Goal: Information Seeking & Learning: Check status

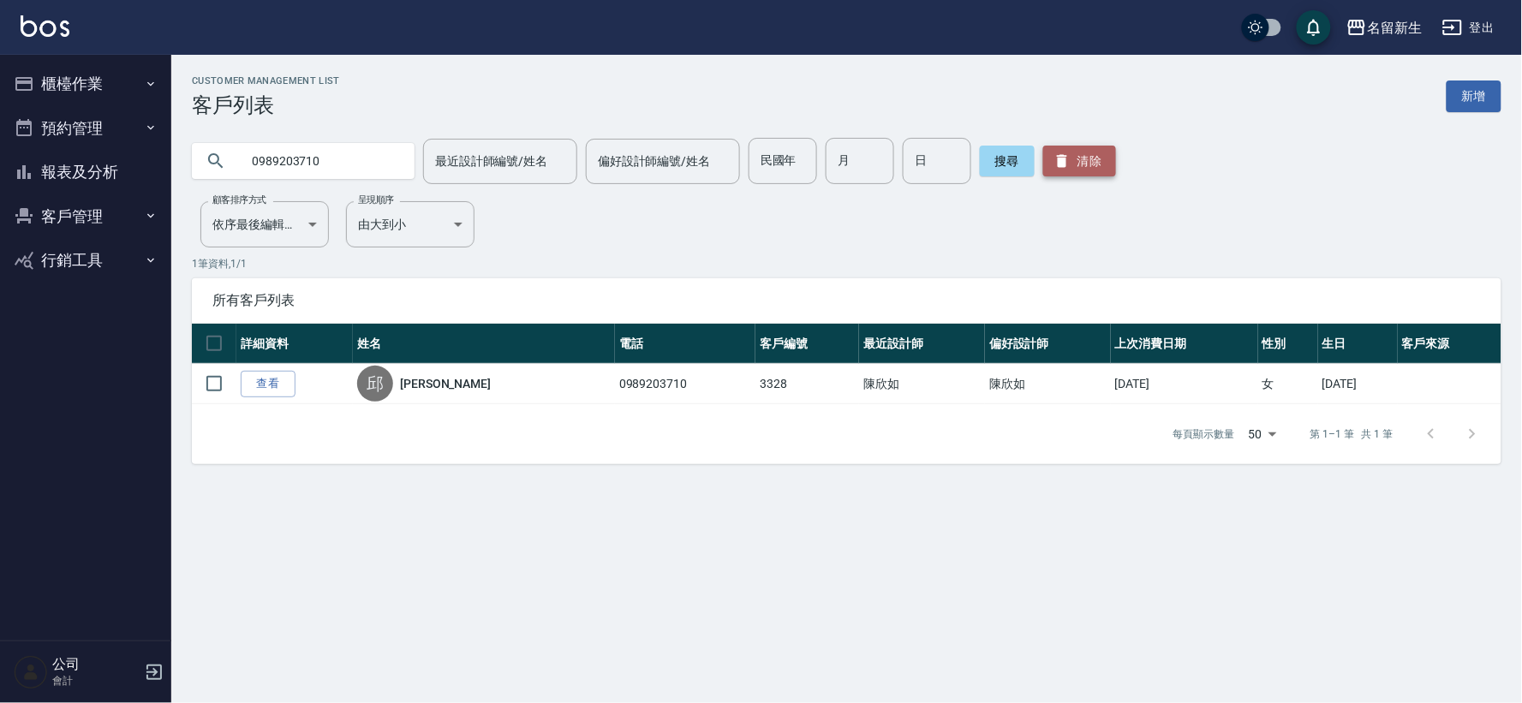
click at [1060, 159] on icon "button" at bounding box center [1062, 161] width 17 height 17
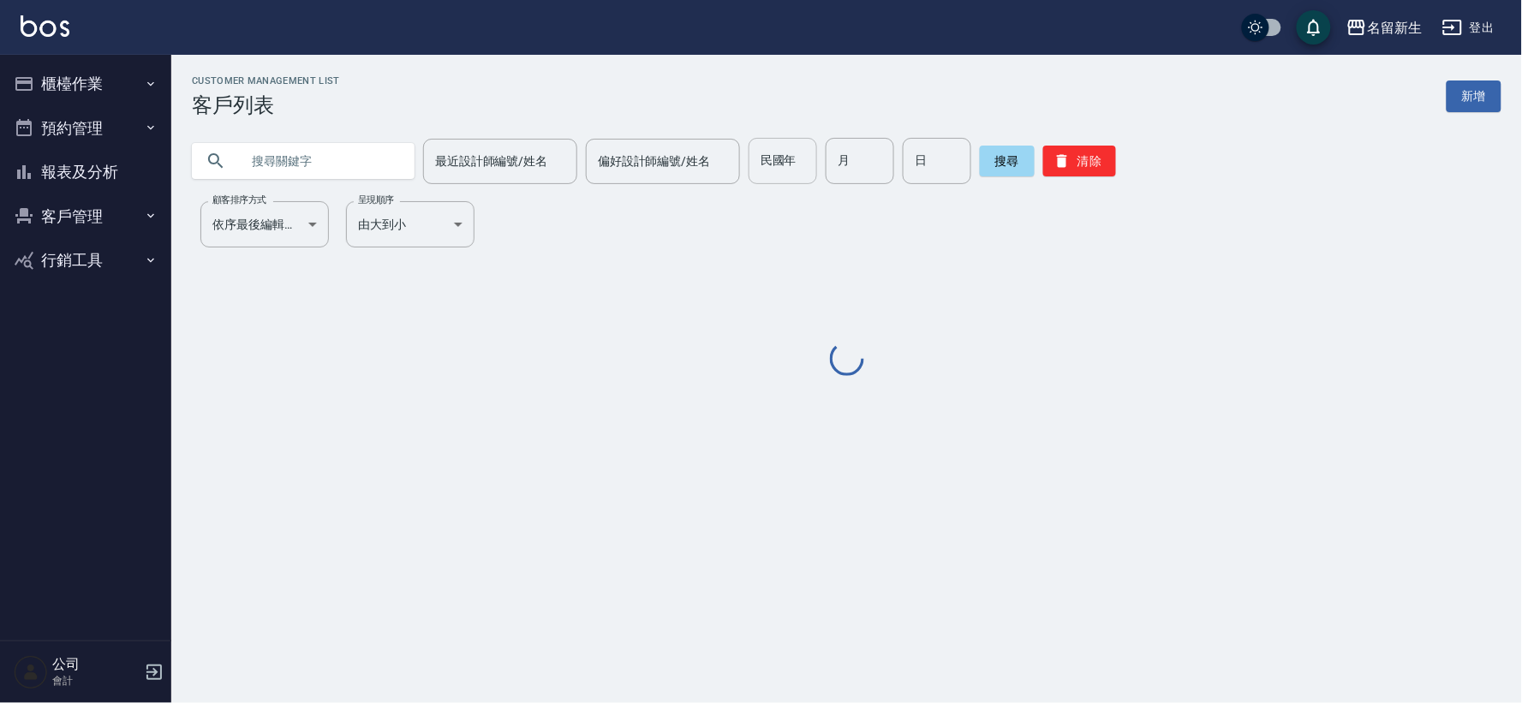
click at [795, 174] on input "民國年" at bounding box center [783, 161] width 69 height 46
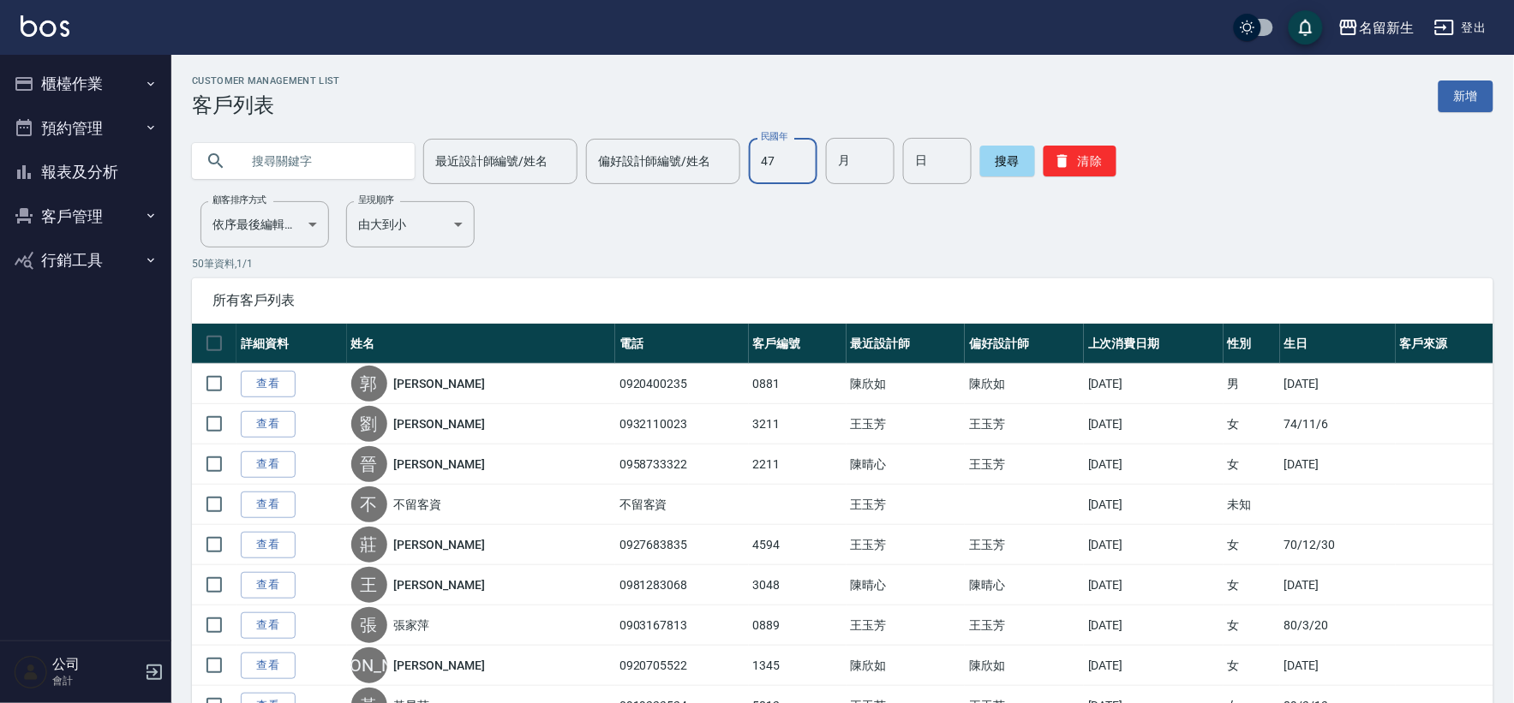
type input "47"
type input "0"
type input "12"
type input "04"
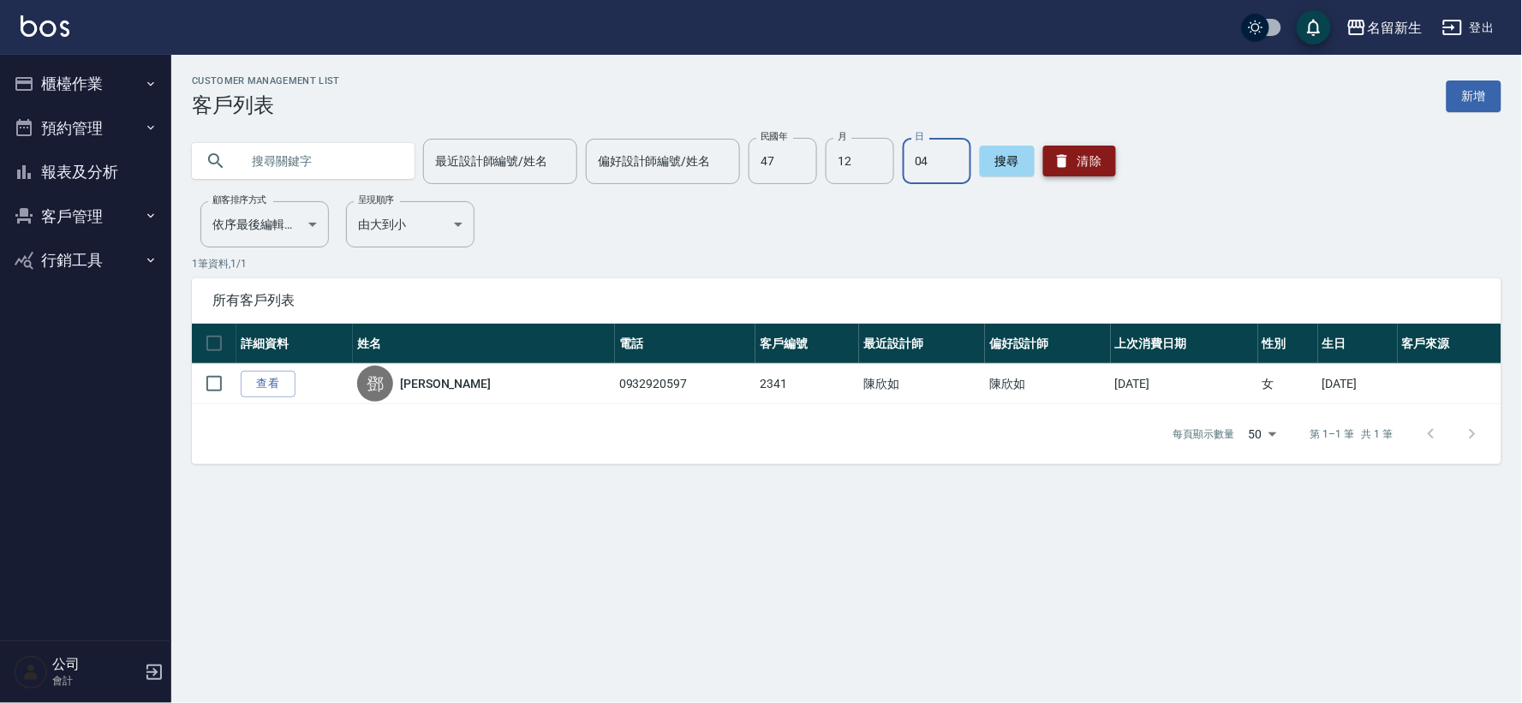
click at [1078, 158] on button "清除" at bounding box center [1080, 161] width 73 height 31
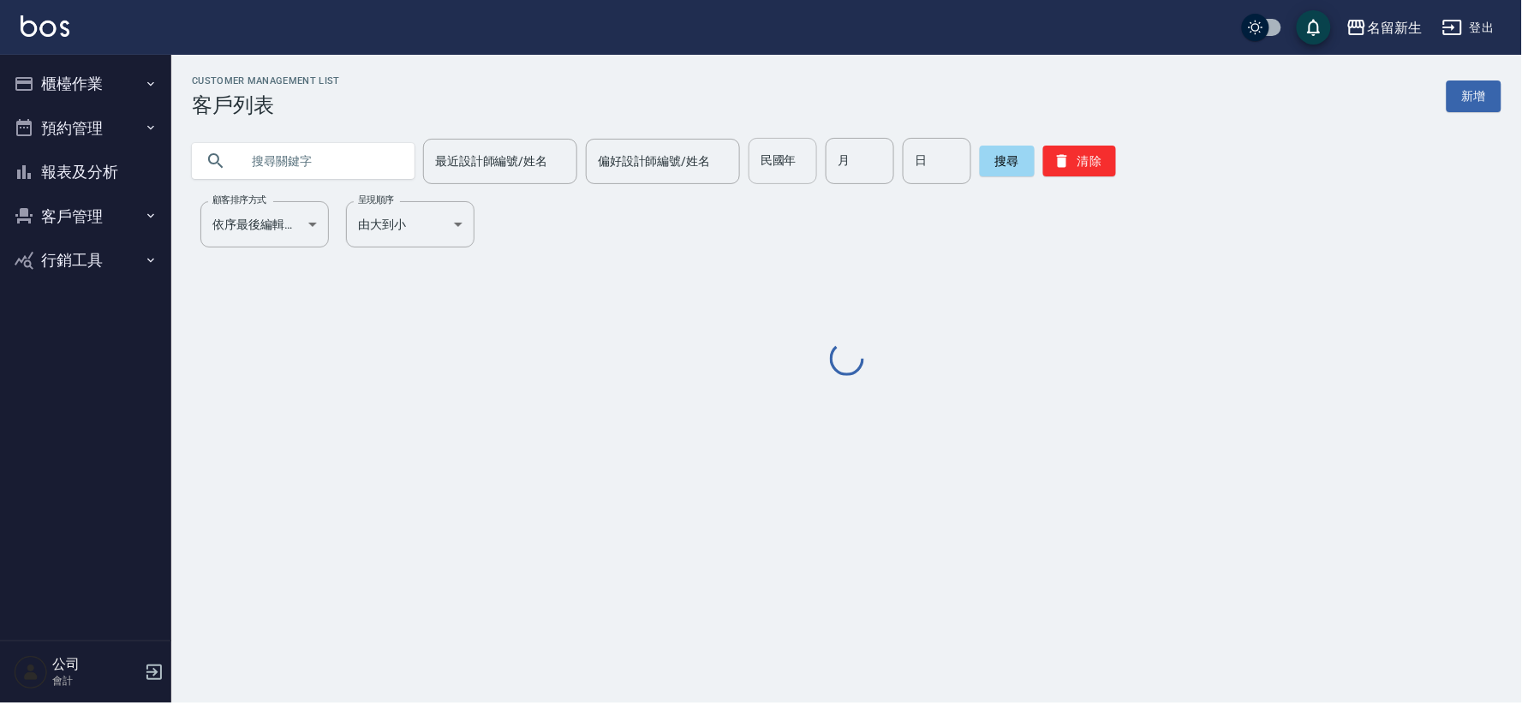
click at [791, 160] on input "民國年" at bounding box center [783, 161] width 69 height 46
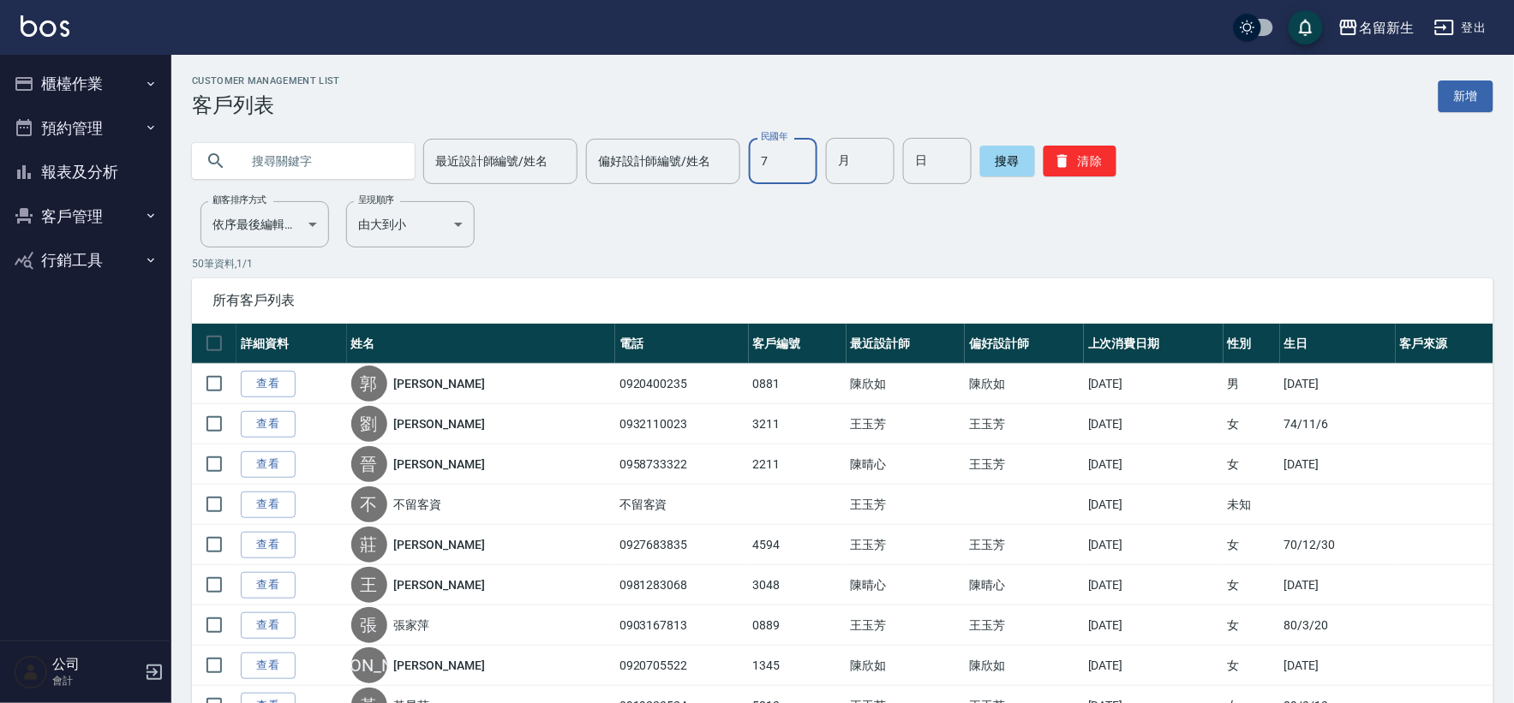
type input "7"
click at [769, 147] on input "7" at bounding box center [783, 161] width 69 height 46
type input "77"
type input "8"
type input "6"
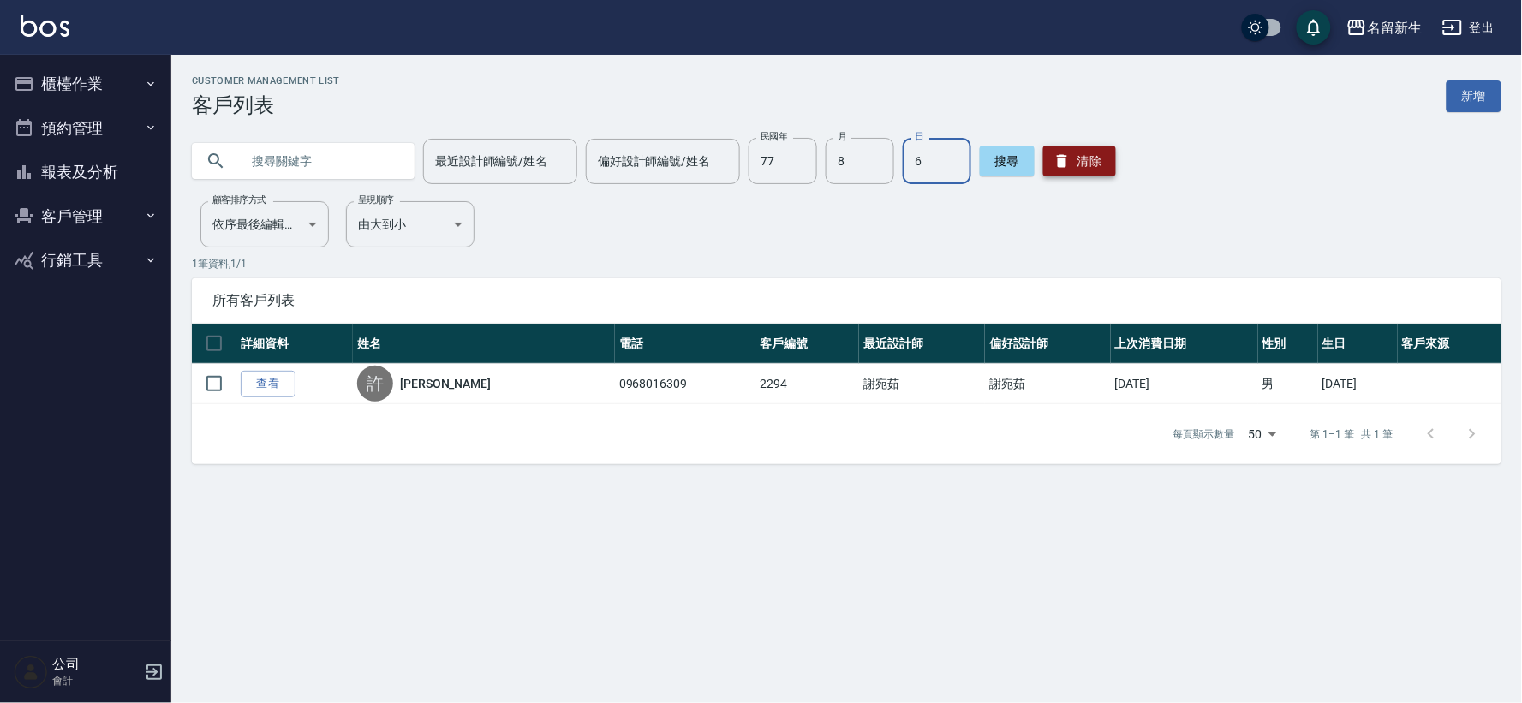
click at [1099, 172] on button "清除" at bounding box center [1080, 161] width 73 height 31
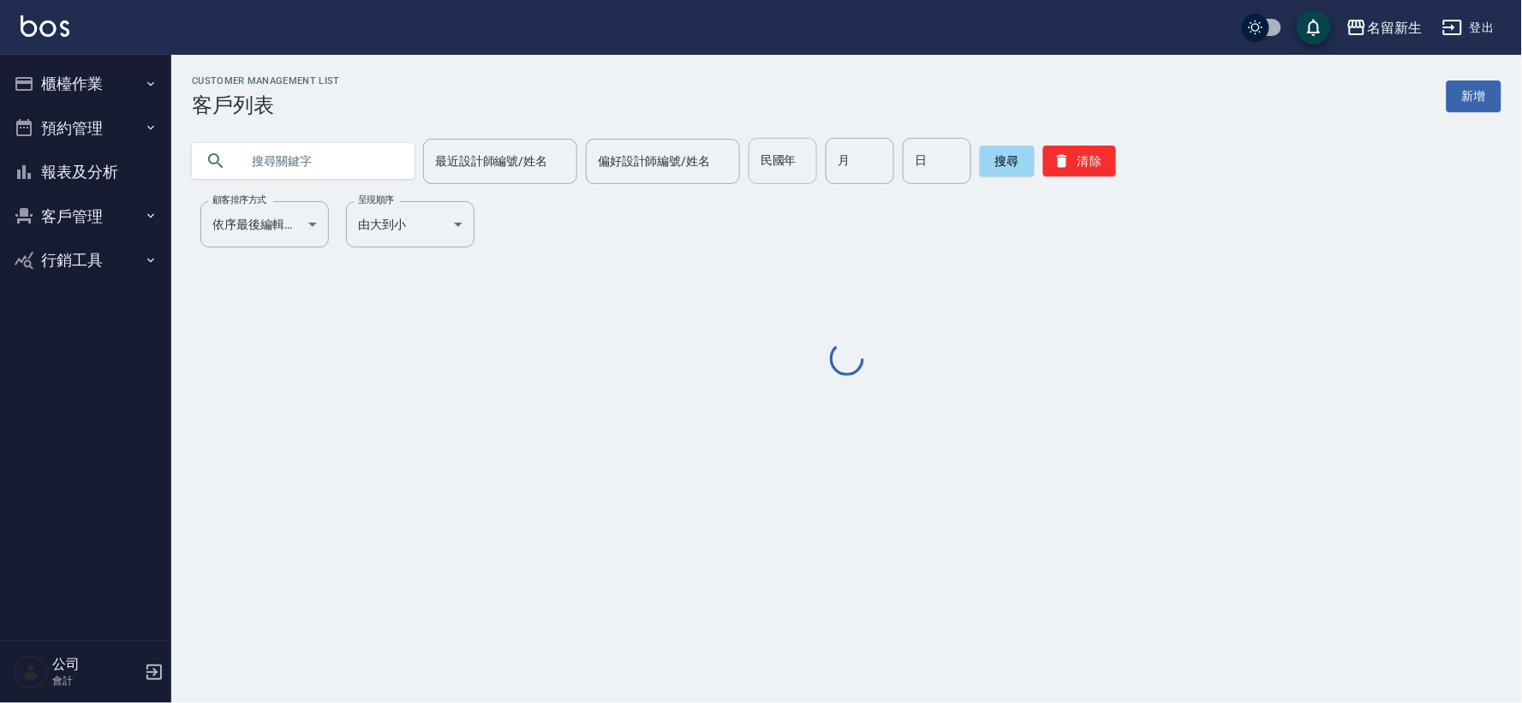
click at [783, 168] on div "民國年 民國年" at bounding box center [783, 161] width 69 height 46
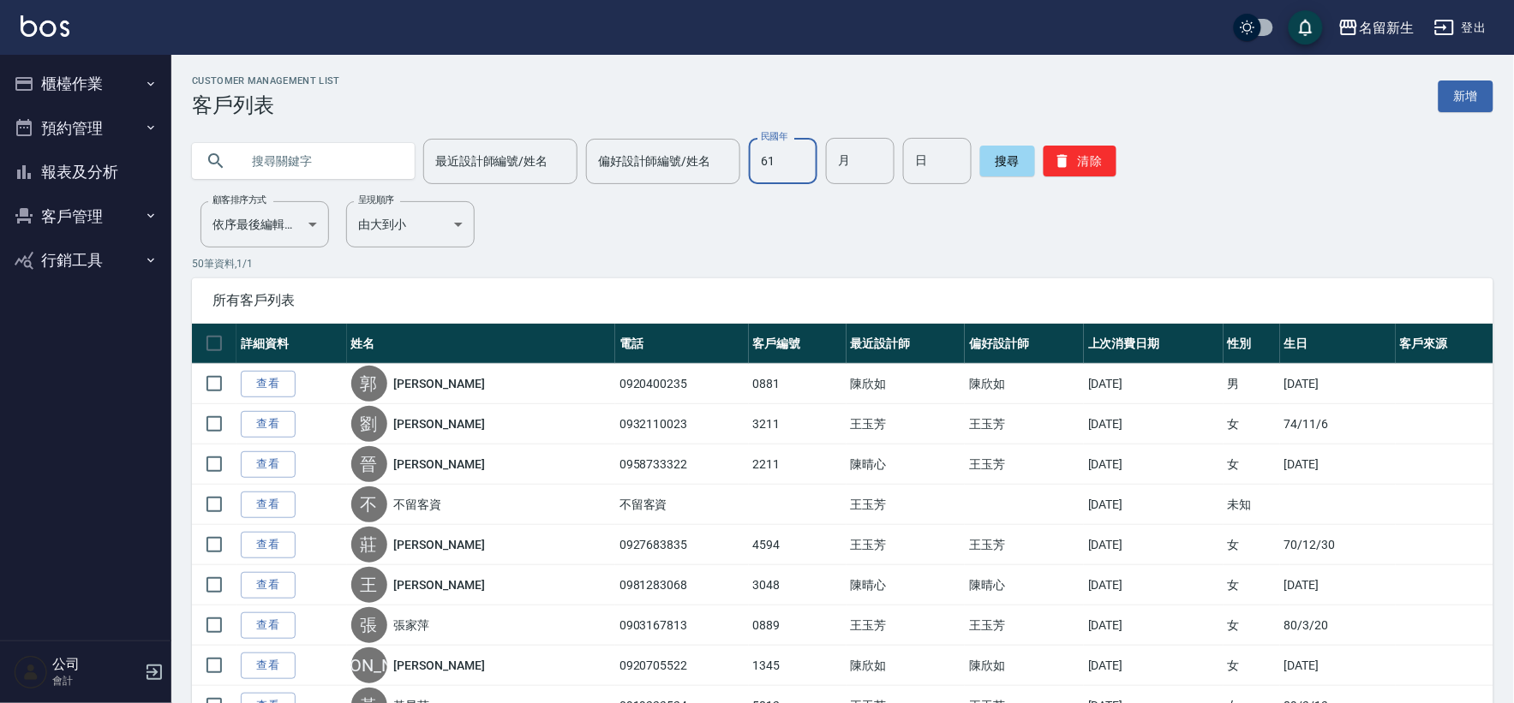
type input "61"
type input "01"
type input "26"
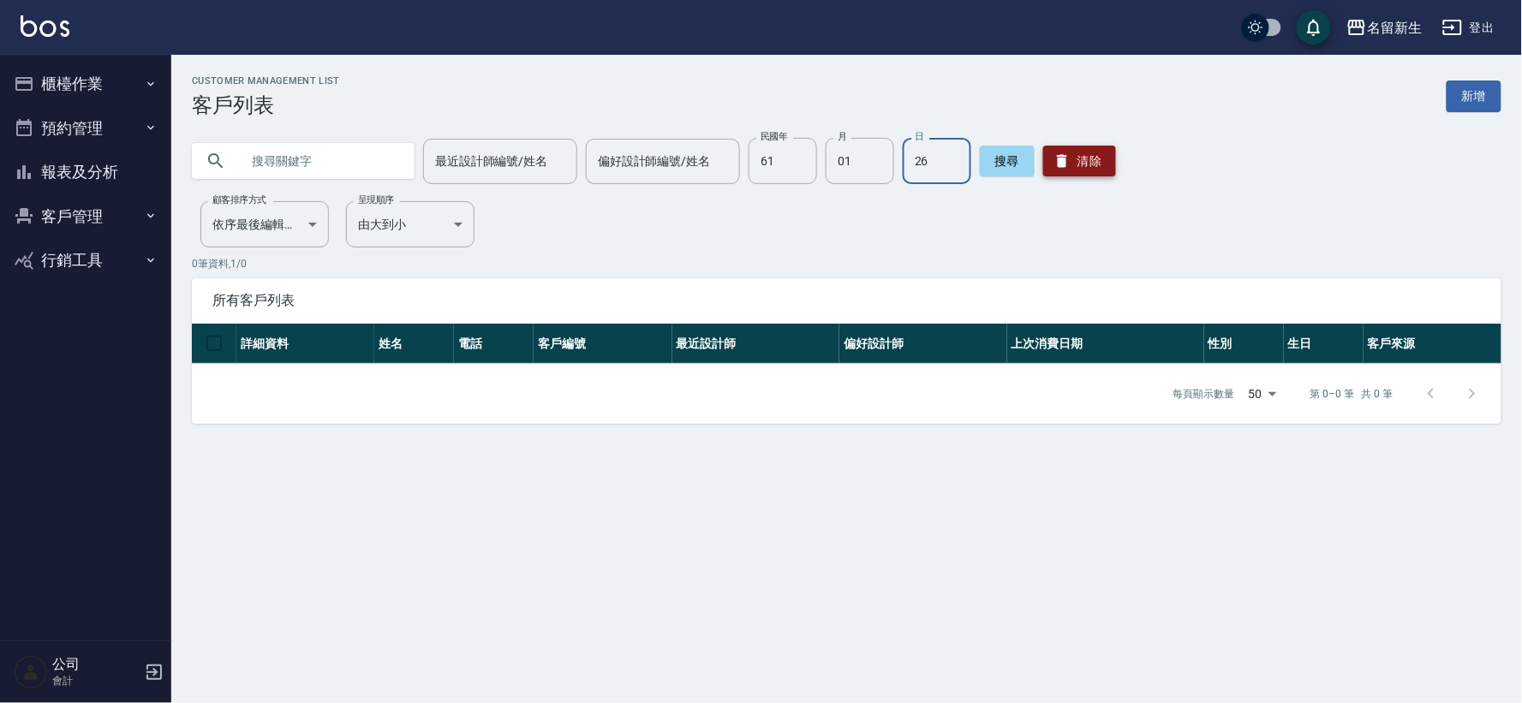
click at [1086, 154] on button "清除" at bounding box center [1080, 161] width 73 height 31
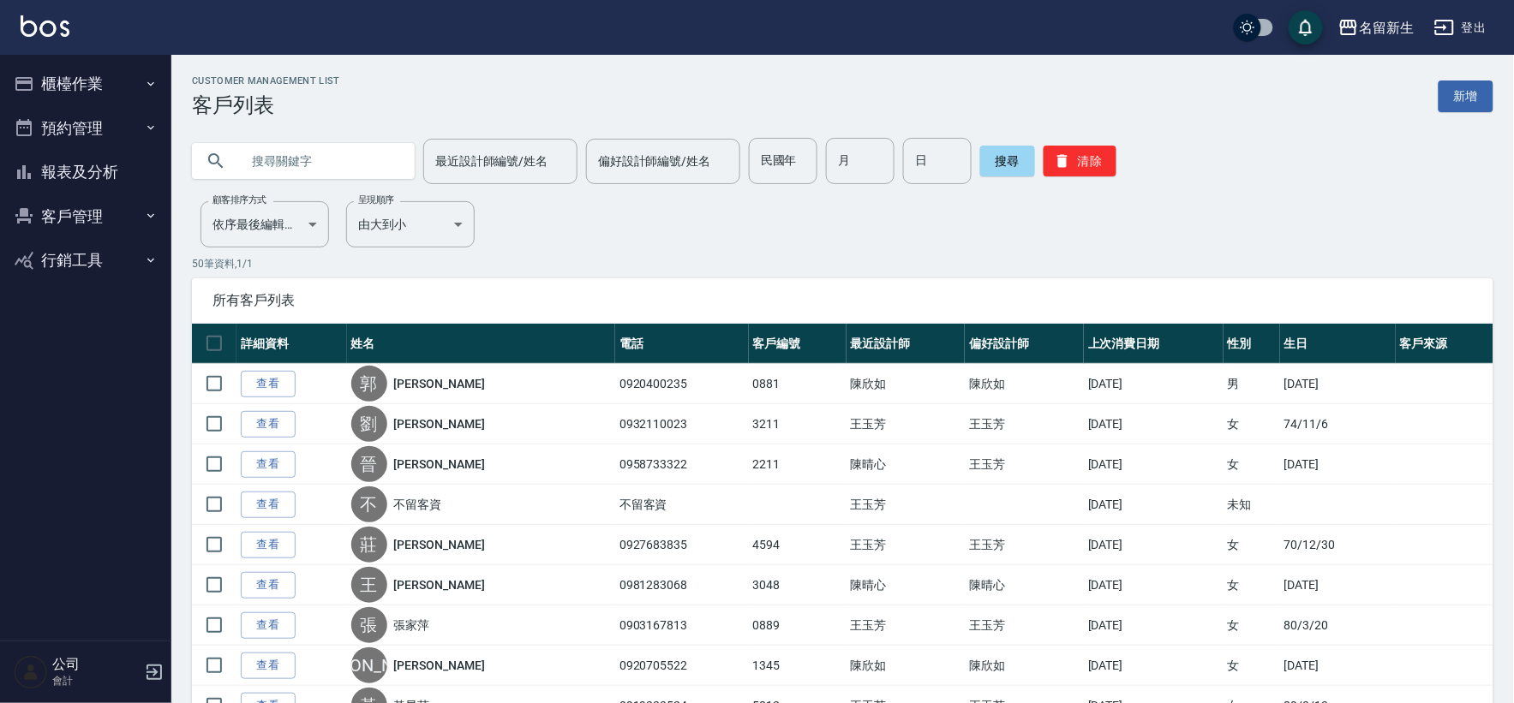
click at [352, 165] on input "text" at bounding box center [320, 161] width 161 height 46
type input "[PERSON_NAME]"
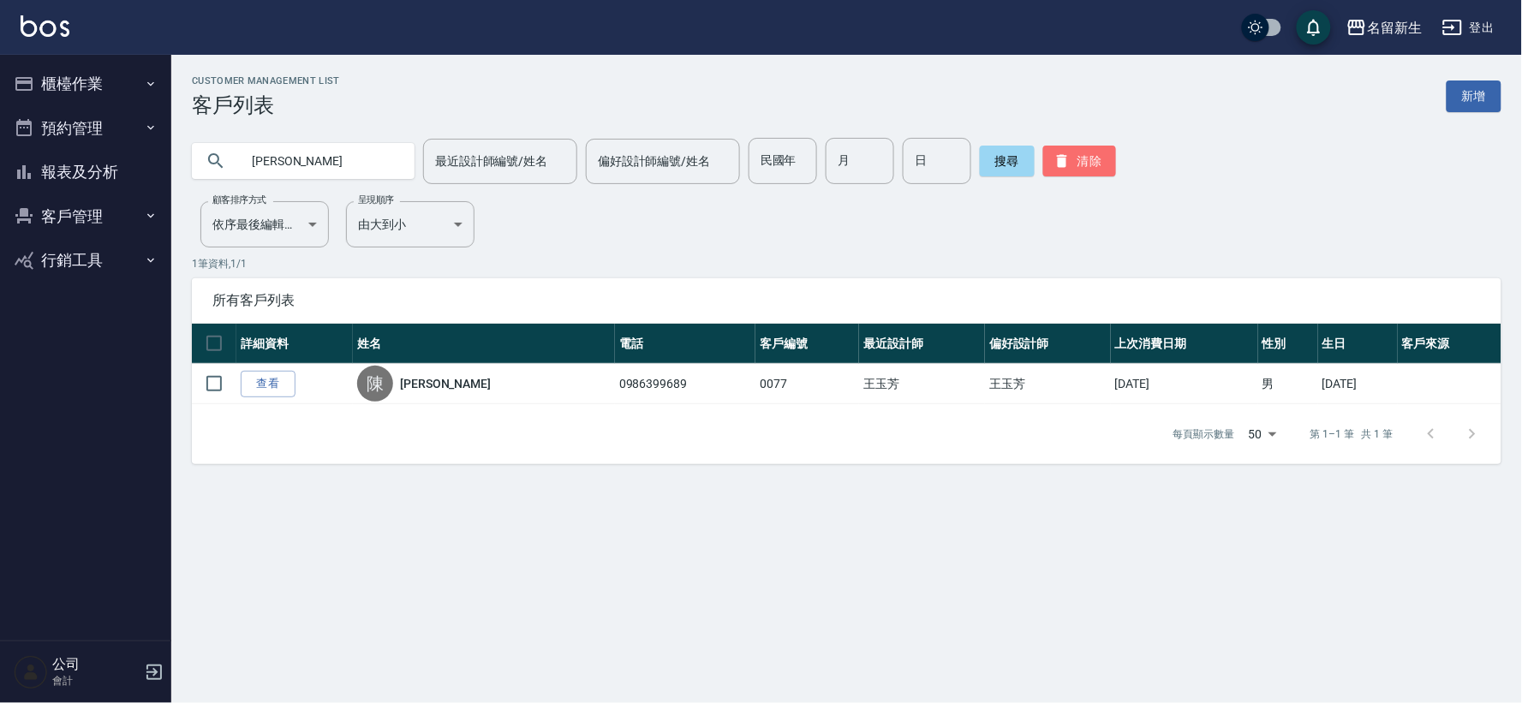
drag, startPoint x: 1078, startPoint y: 164, endPoint x: 640, endPoint y: 2, distance: 466.8
click at [1078, 161] on button "清除" at bounding box center [1080, 161] width 73 height 31
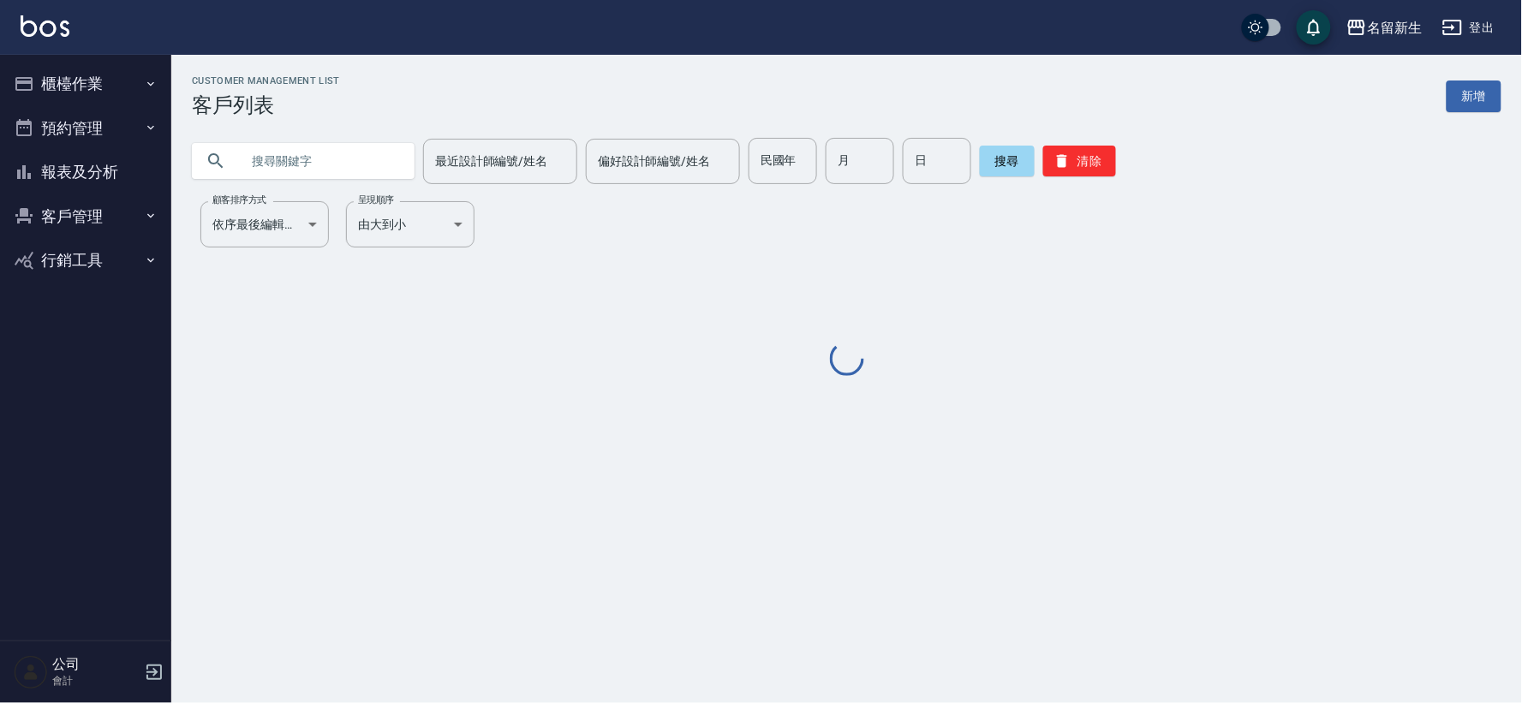
click at [54, 71] on button "櫃檯作業" at bounding box center [86, 84] width 158 height 45
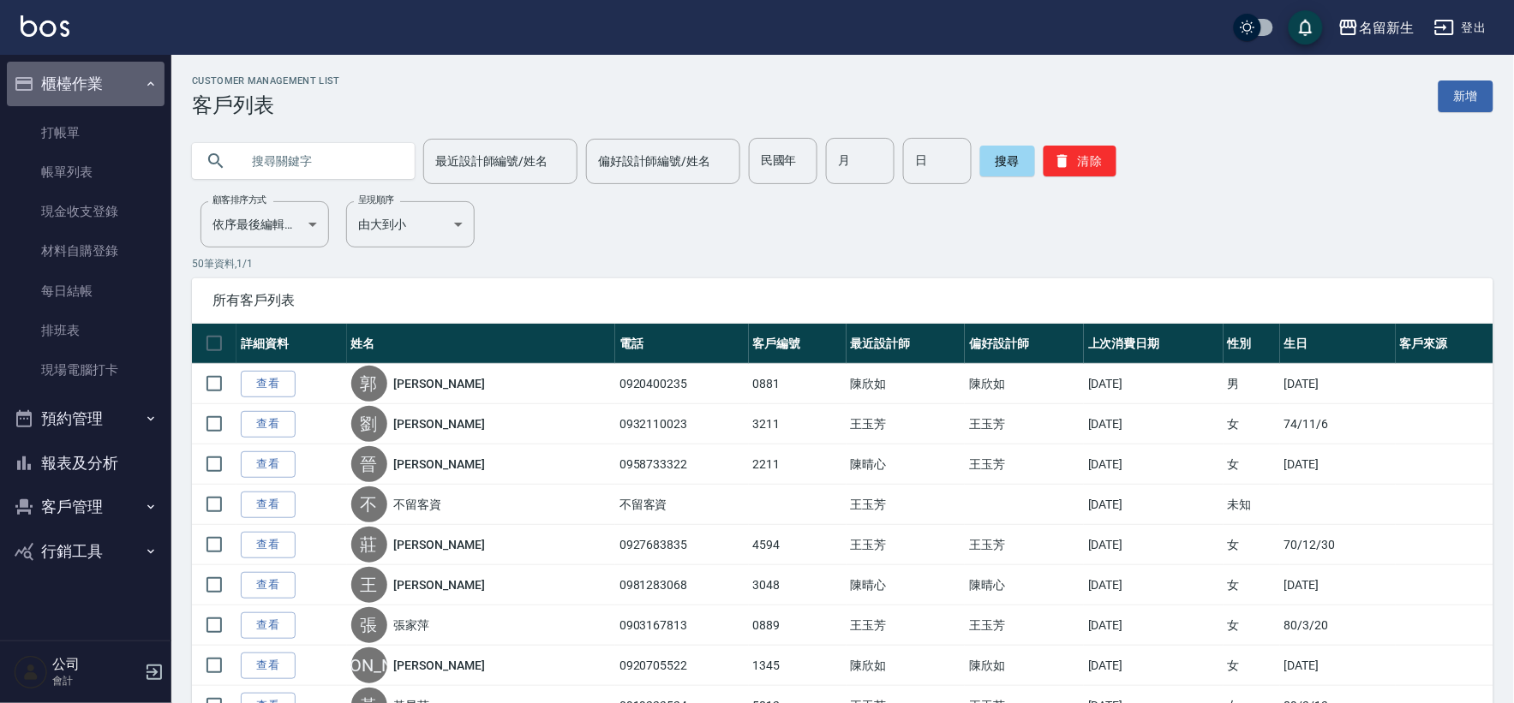
click at [81, 93] on button "櫃檯作業" at bounding box center [86, 84] width 158 height 45
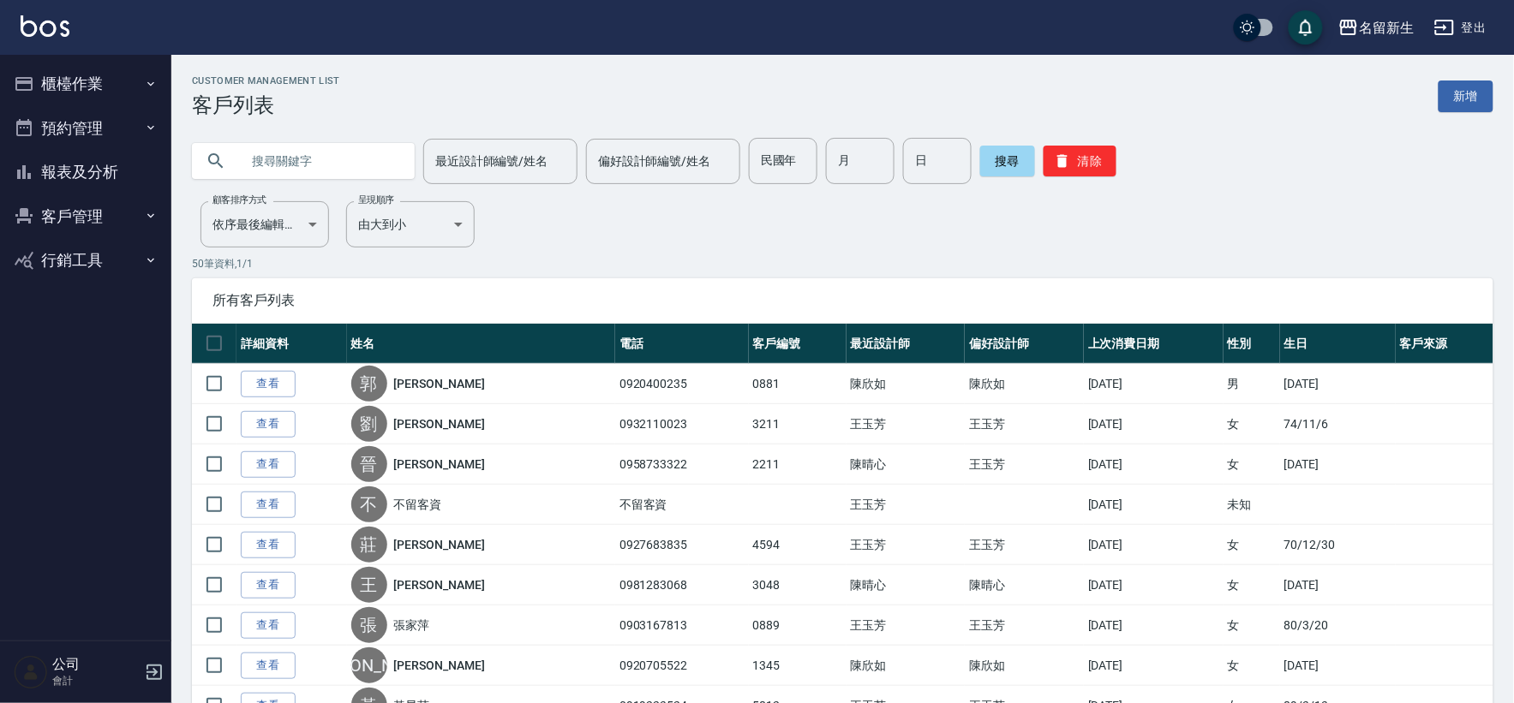
click at [70, 79] on button "櫃檯作業" at bounding box center [86, 84] width 158 height 45
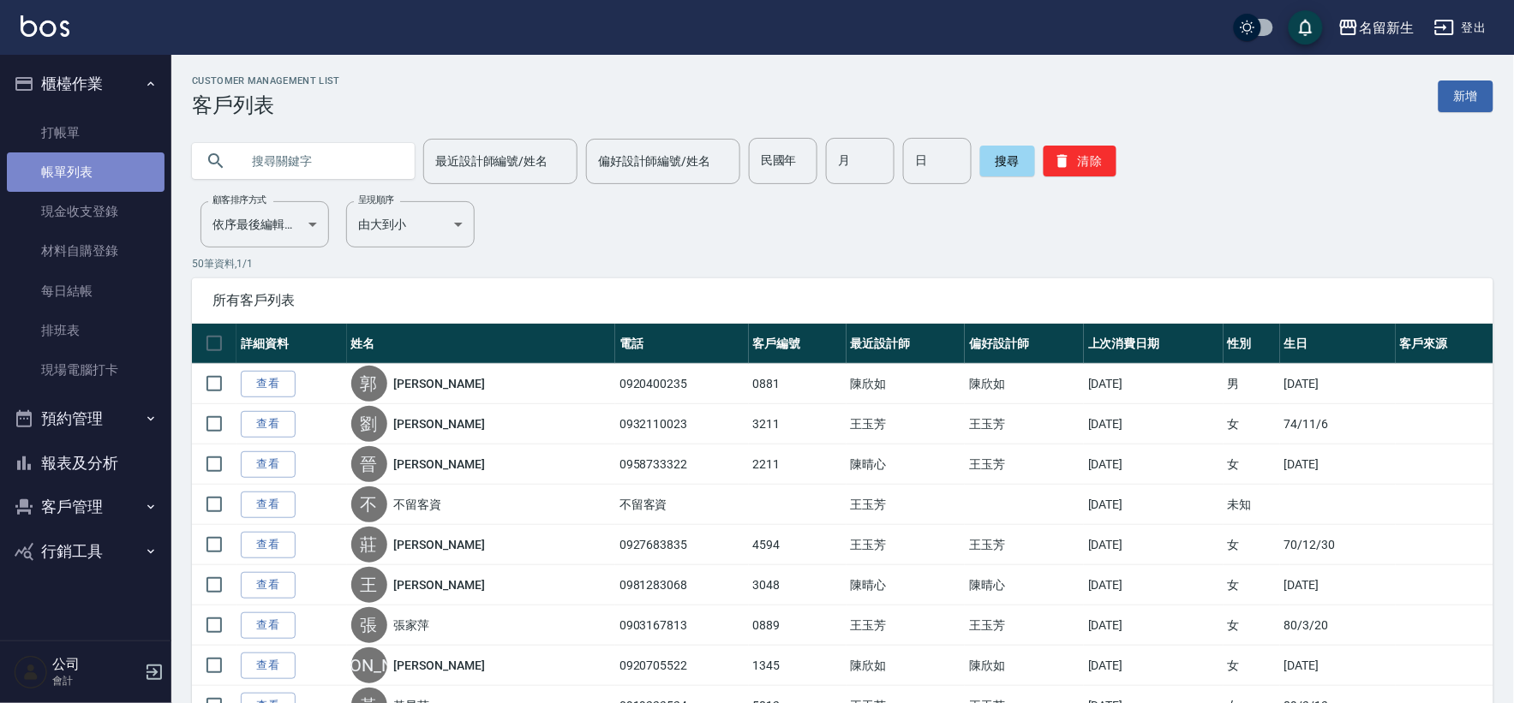
click at [90, 169] on link "帳單列表" at bounding box center [86, 172] width 158 height 39
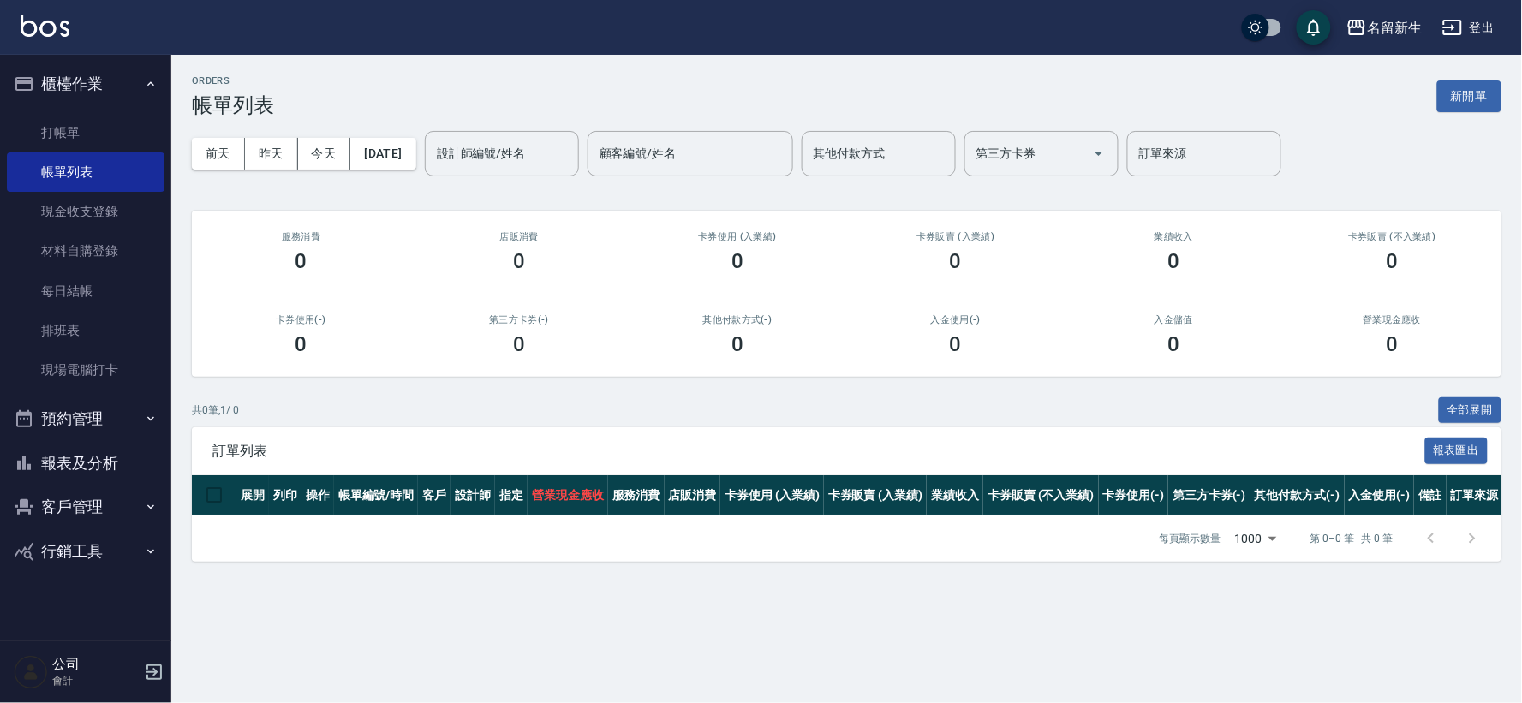
click at [86, 87] on button "櫃檯作業" at bounding box center [86, 84] width 158 height 45
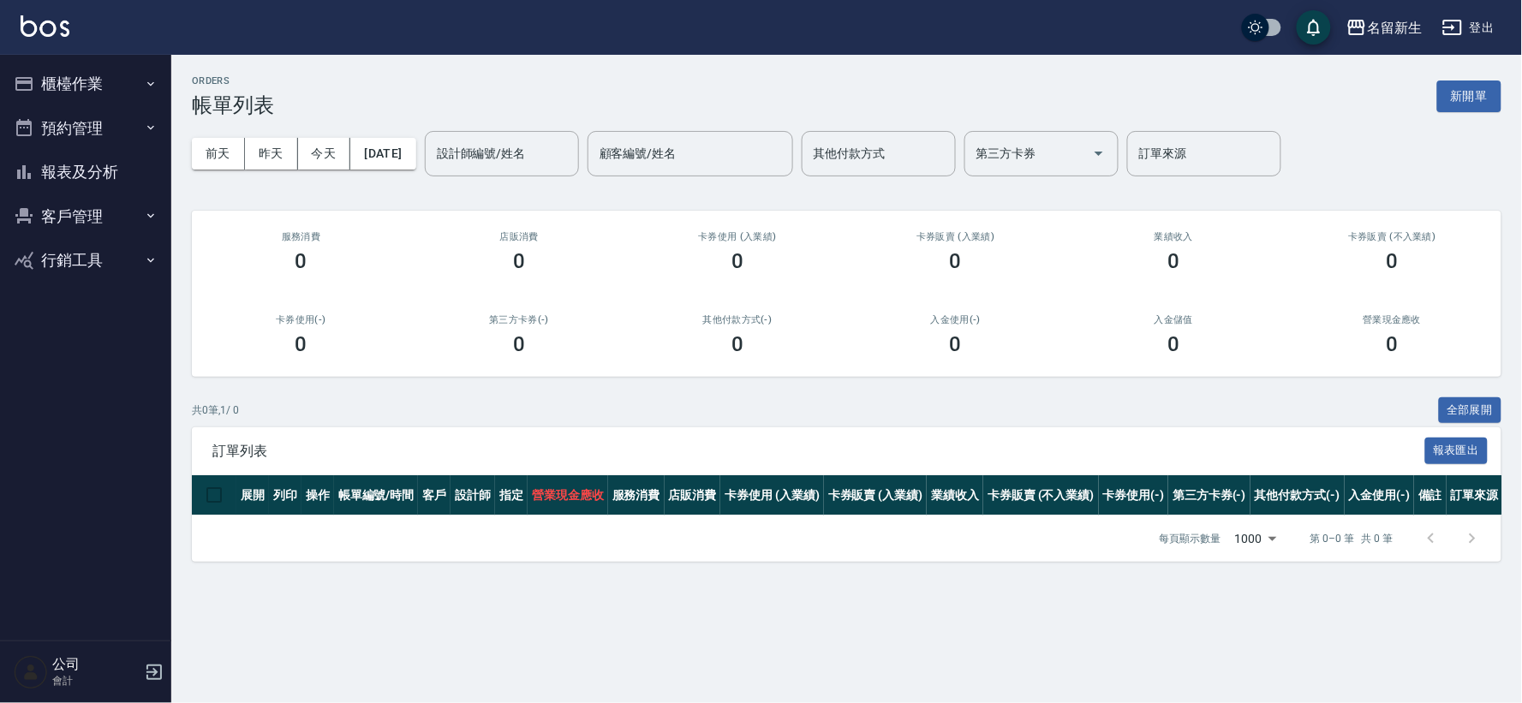
click at [80, 153] on button "報表及分析" at bounding box center [86, 172] width 158 height 45
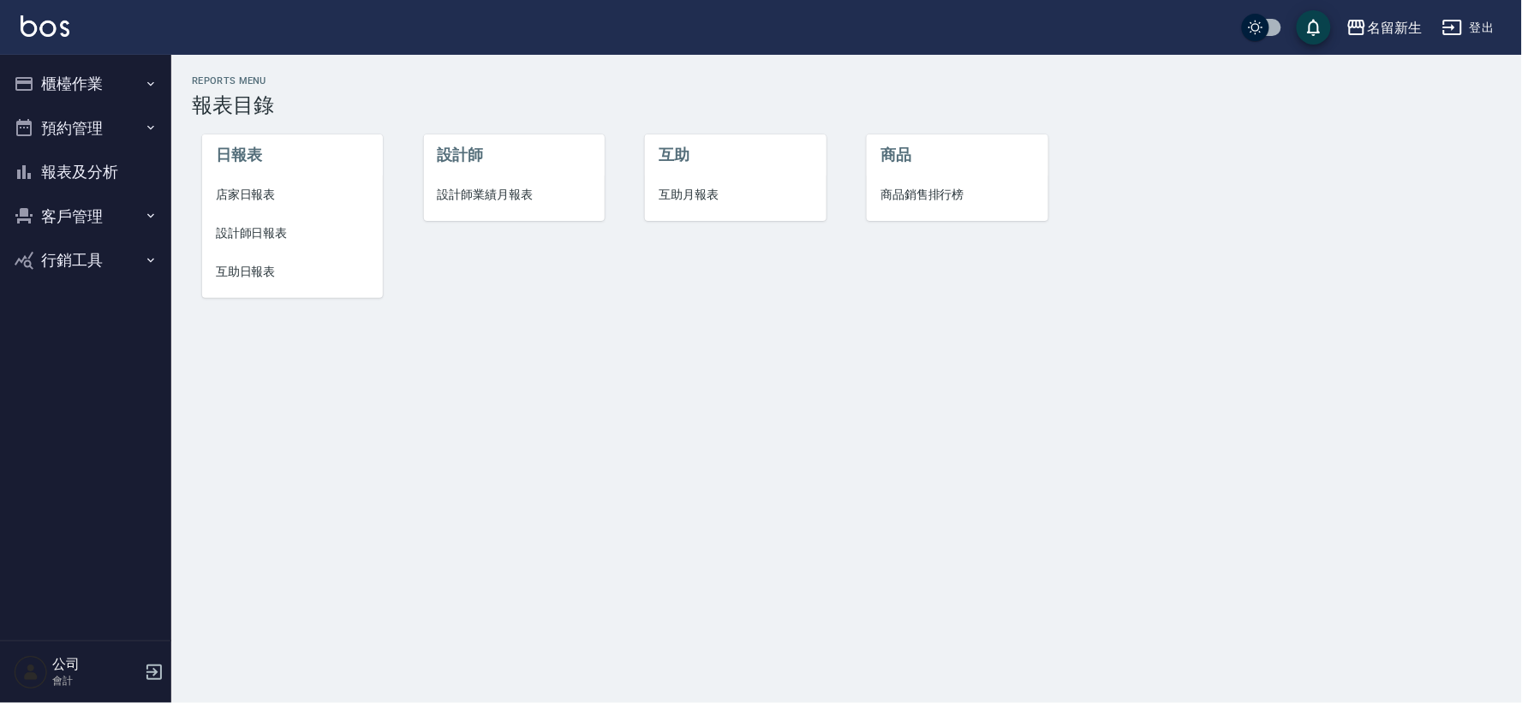
drag, startPoint x: 510, startPoint y: 198, endPoint x: 440, endPoint y: 206, distance: 70.8
click at [510, 197] on span "設計師業績月報表" at bounding box center [514, 195] width 153 height 18
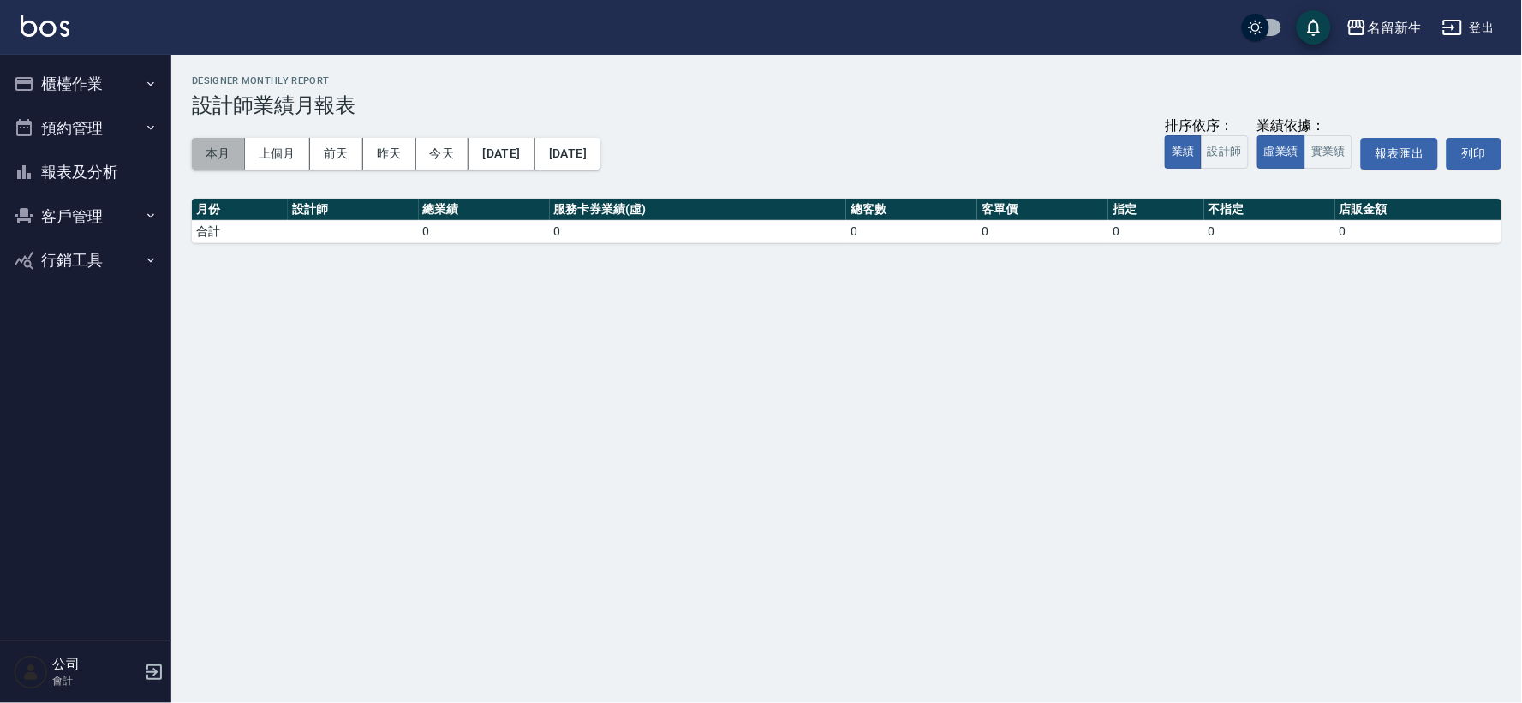
click at [215, 156] on button "本月" at bounding box center [218, 154] width 53 height 32
